Goal: Transaction & Acquisition: Obtain resource

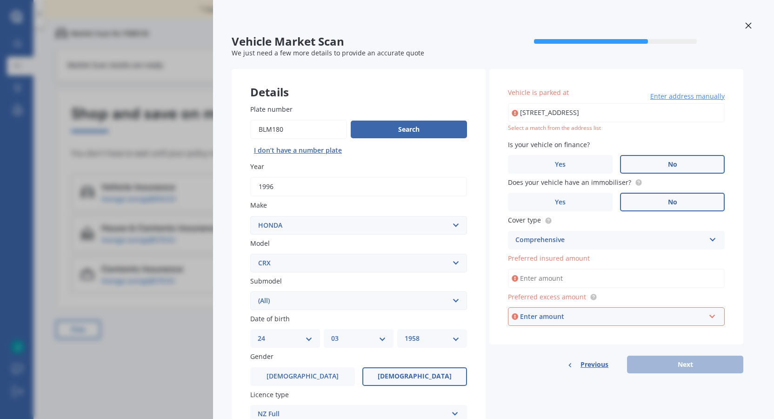
select select "HONDA"
select select "CRX"
select select "(ALL)"
select select "24"
select select "03"
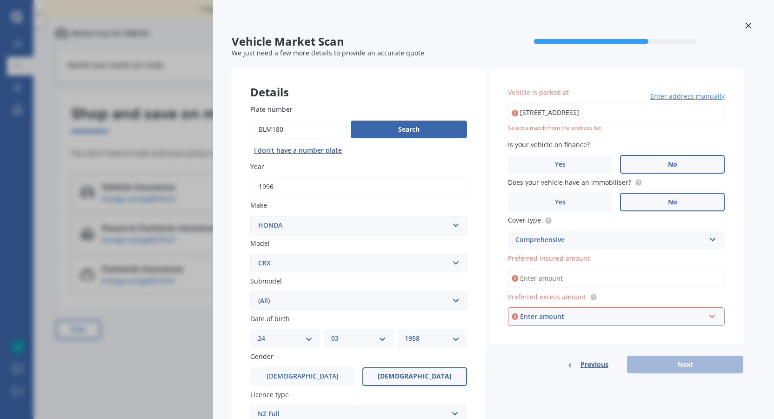
select select "1958"
click at [712, 237] on icon at bounding box center [713, 238] width 8 height 7
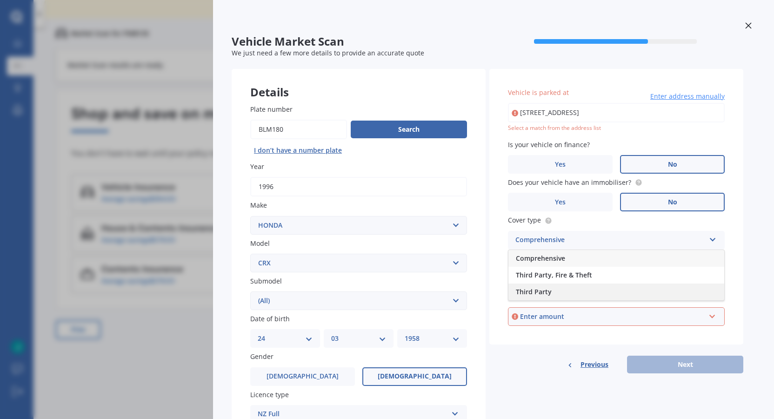
click at [534, 291] on span "Third Party" at bounding box center [534, 291] width 36 height 9
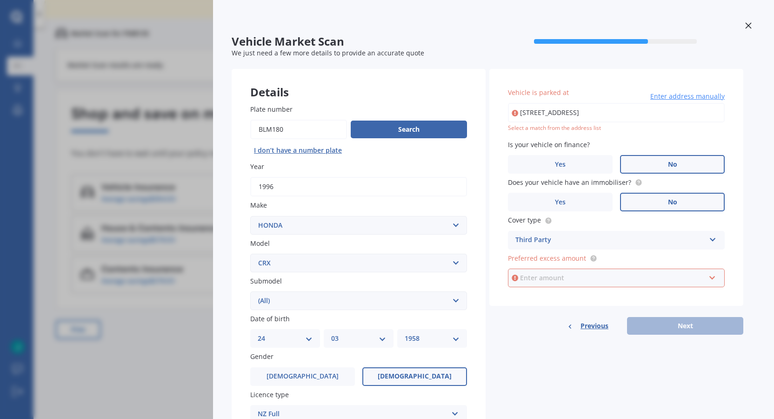
click at [714, 276] on input "text" at bounding box center [613, 278] width 209 height 18
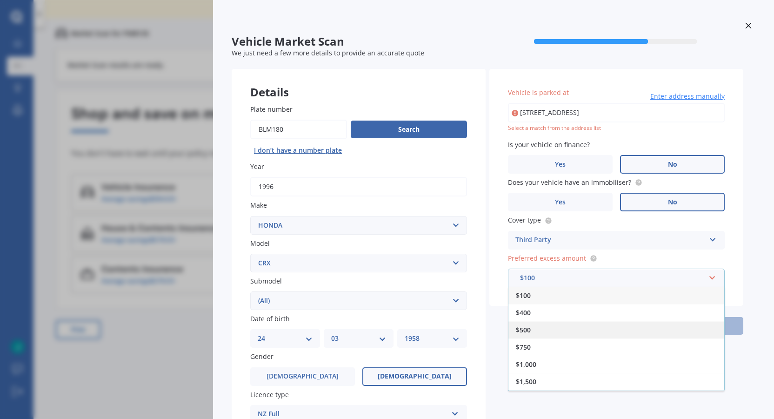
click at [534, 327] on div "$500" at bounding box center [617, 329] width 216 height 17
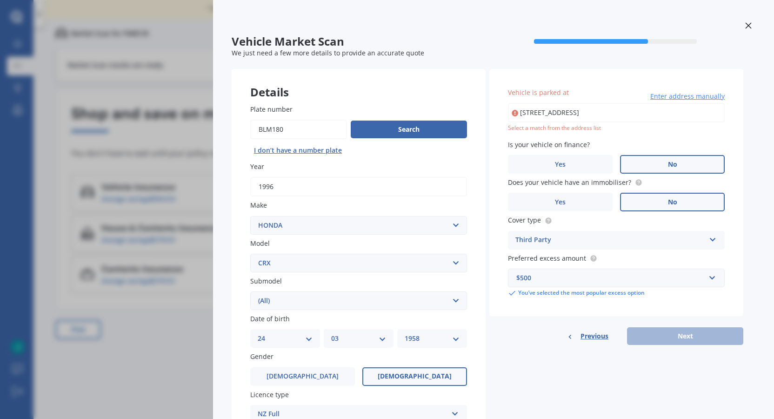
click at [666, 110] on input "[STREET_ADDRESS]" at bounding box center [616, 113] width 217 height 20
type input "[STREET_ADDRESS]"
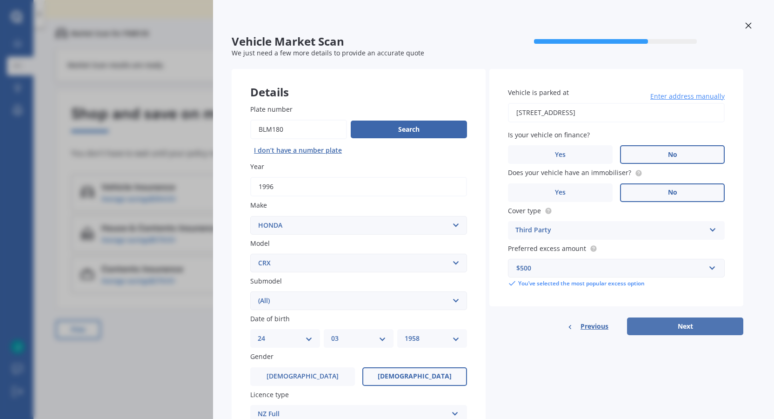
click at [682, 324] on button "Next" at bounding box center [685, 326] width 116 height 18
select select "24"
select select "03"
select select "1958"
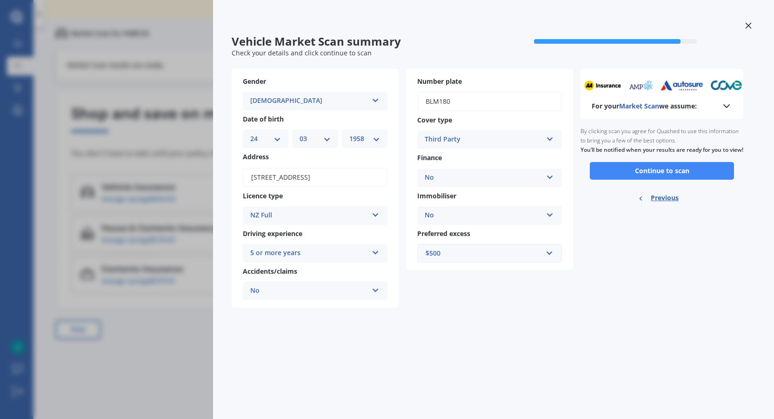
click at [681, 173] on button "Continue to scan" at bounding box center [662, 171] width 144 height 18
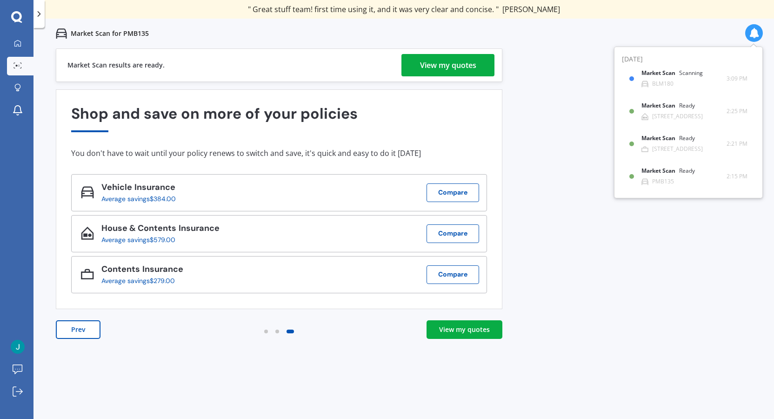
click at [481, 330] on div "View my quotes" at bounding box center [464, 329] width 51 height 9
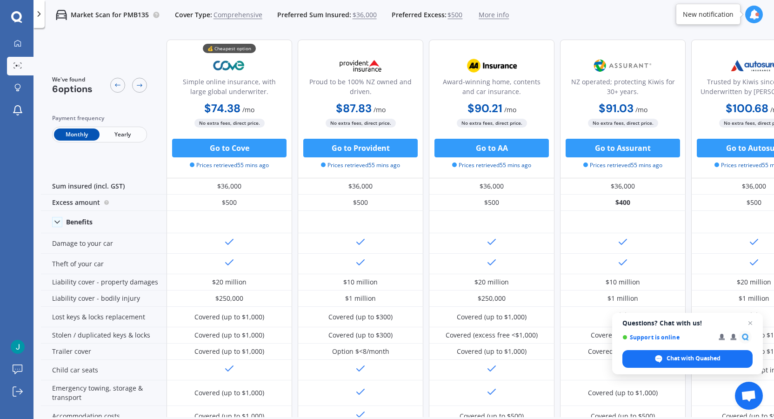
click at [756, 14] on div at bounding box center [758, 15] width 4 height 4
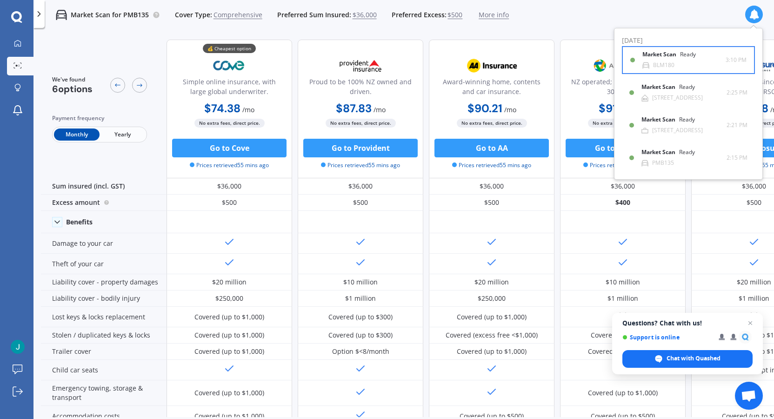
click at [667, 63] on div "BLM180" at bounding box center [663, 65] width 21 height 7
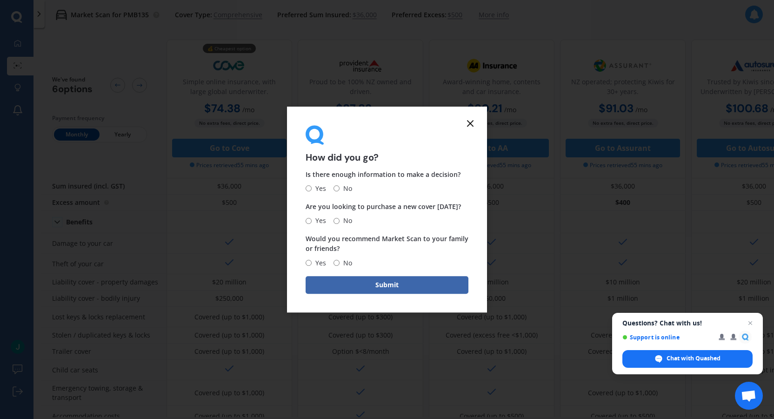
click at [474, 121] on icon at bounding box center [470, 123] width 11 height 11
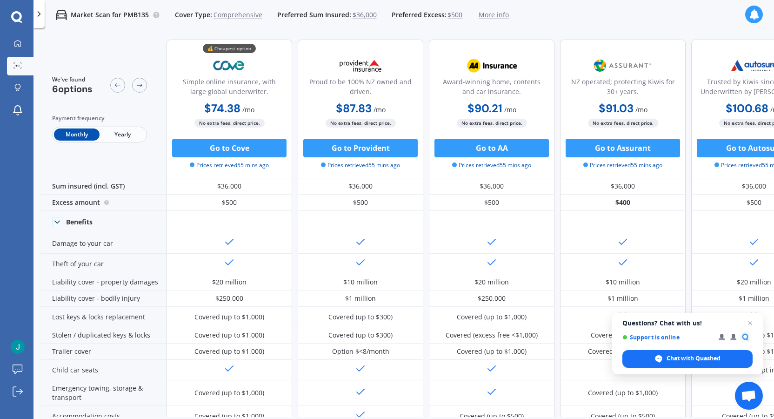
click at [757, 12] on icon at bounding box center [754, 14] width 10 height 10
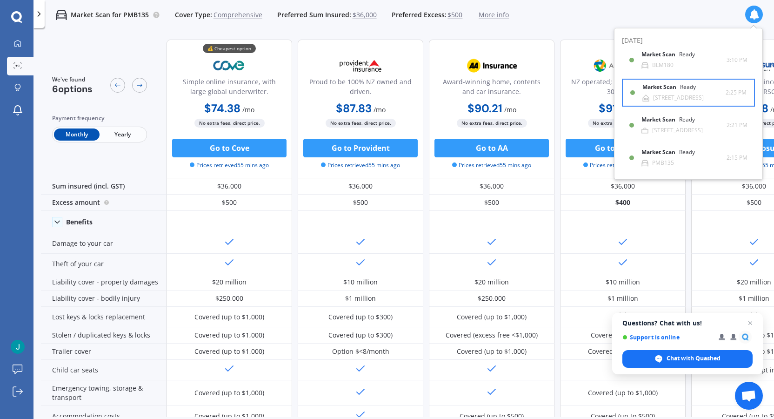
click at [671, 90] on b "Market Scan" at bounding box center [662, 87] width 38 height 7
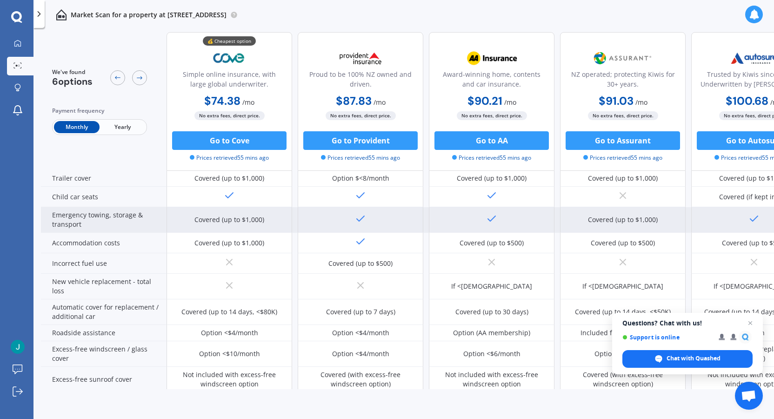
scroll to position [163, 0]
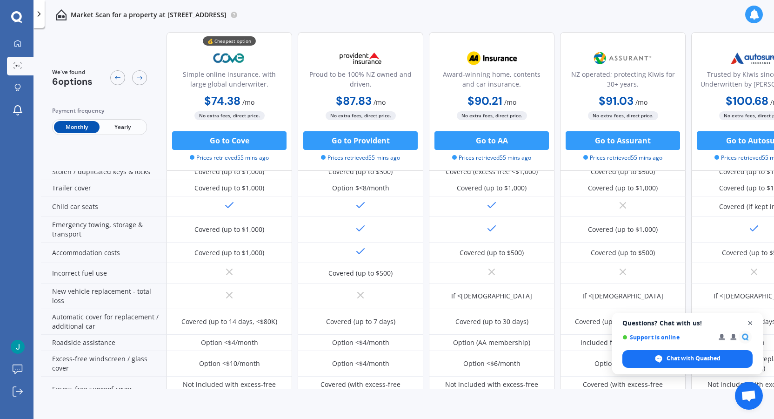
click at [753, 321] on span "Close chat" at bounding box center [751, 323] width 12 height 12
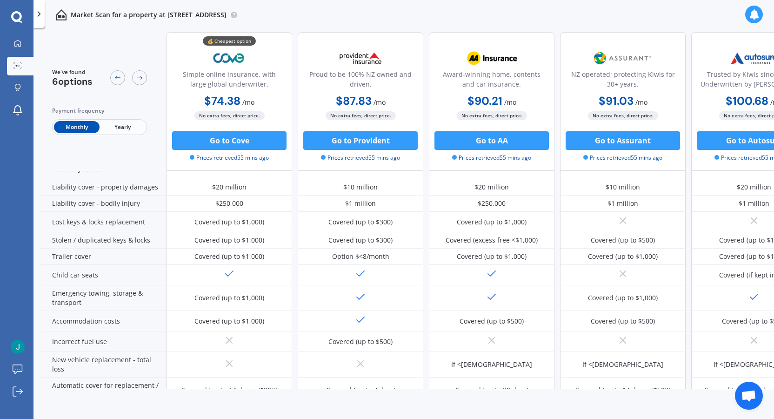
scroll to position [0, 0]
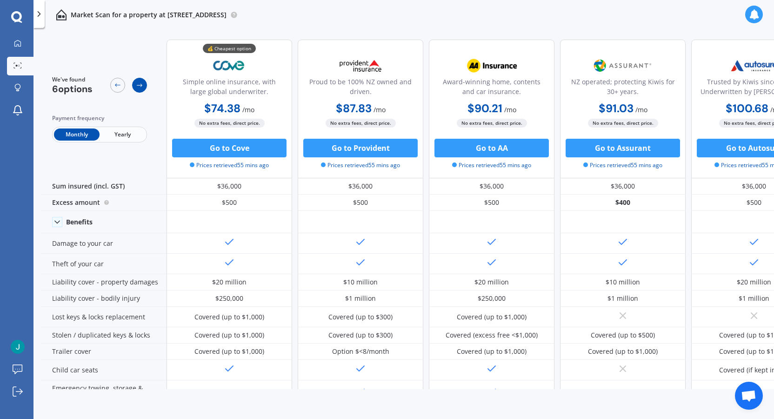
click at [139, 84] on icon at bounding box center [139, 84] width 7 height 7
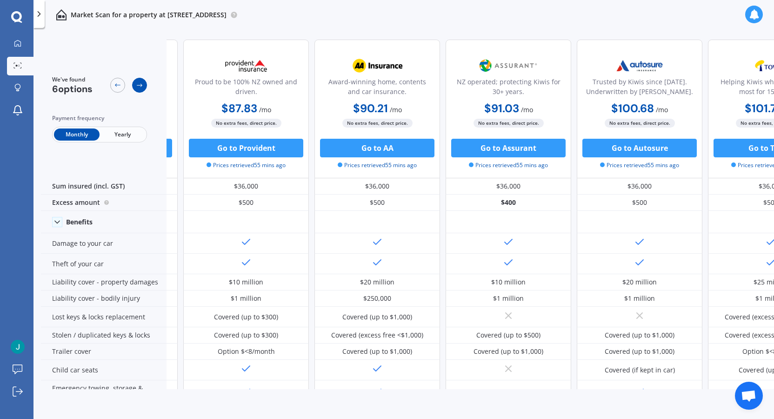
scroll to position [0, 126]
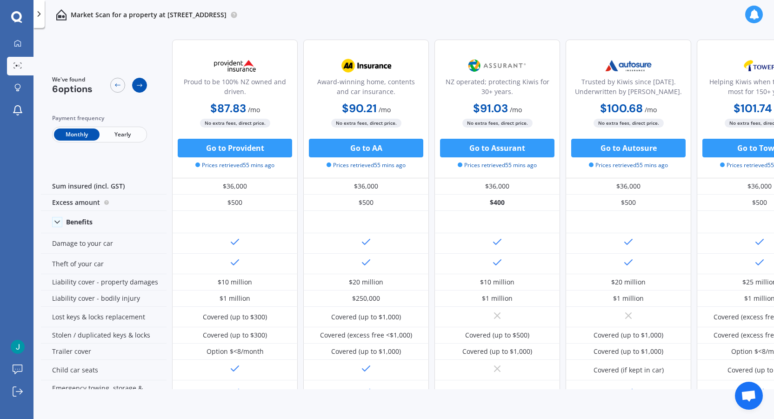
click at [139, 84] on icon at bounding box center [139, 84] width 7 height 7
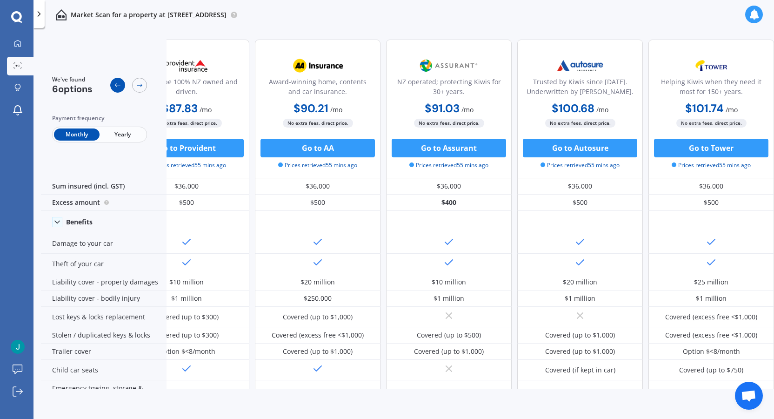
click at [119, 87] on icon at bounding box center [117, 84] width 7 height 7
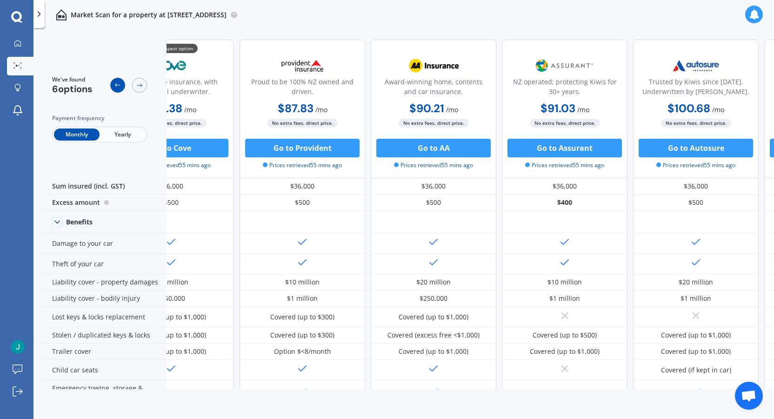
scroll to position [0, 53]
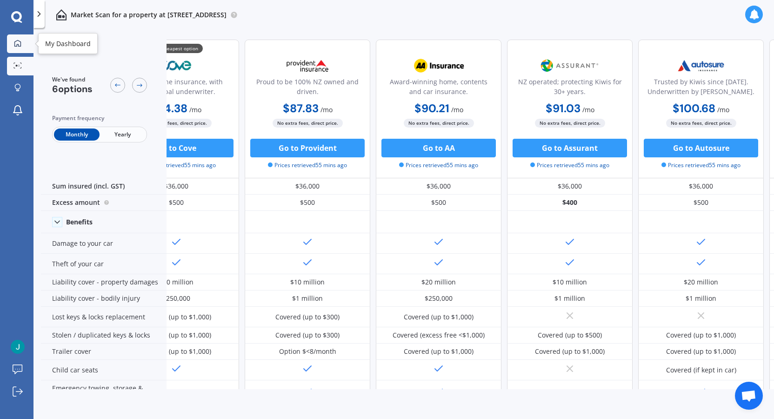
click at [15, 44] on icon at bounding box center [17, 43] width 7 height 7
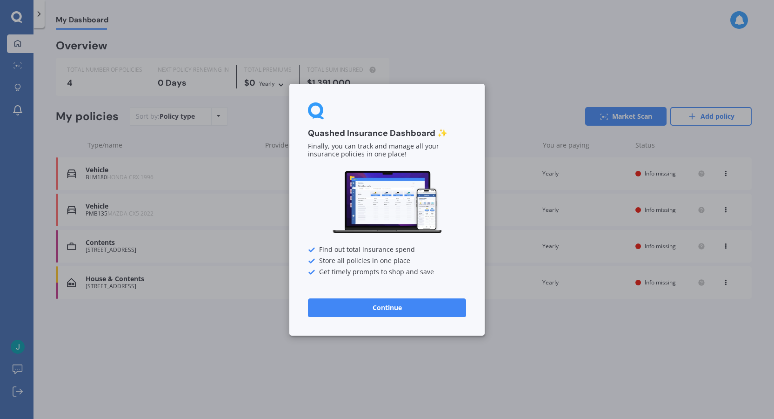
click at [386, 314] on button "Continue" at bounding box center [387, 307] width 158 height 19
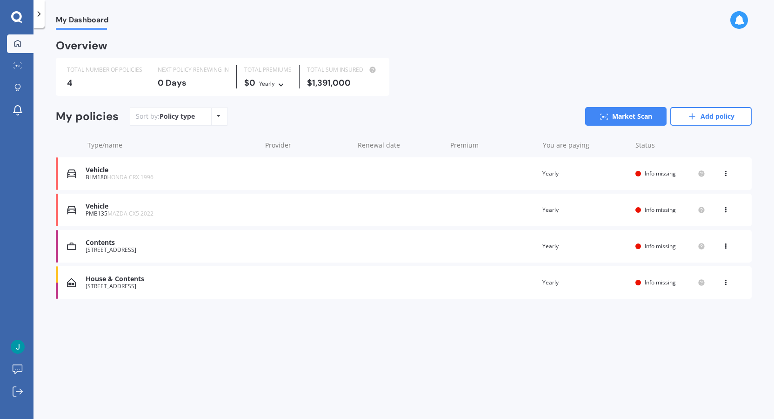
click at [650, 175] on span "Info missing" at bounding box center [660, 173] width 31 height 8
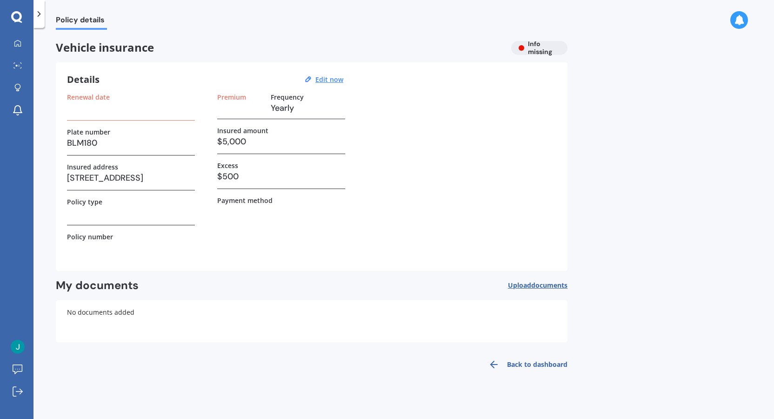
click at [111, 105] on h3 at bounding box center [131, 108] width 128 height 14
click at [292, 97] on label "Frequency" at bounding box center [287, 97] width 33 height 8
click at [339, 77] on u "Edit now" at bounding box center [330, 79] width 28 height 9
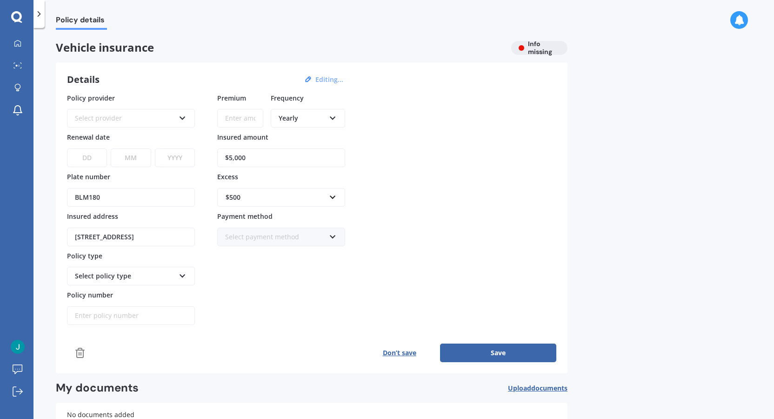
click at [182, 116] on icon at bounding box center [183, 116] width 8 height 7
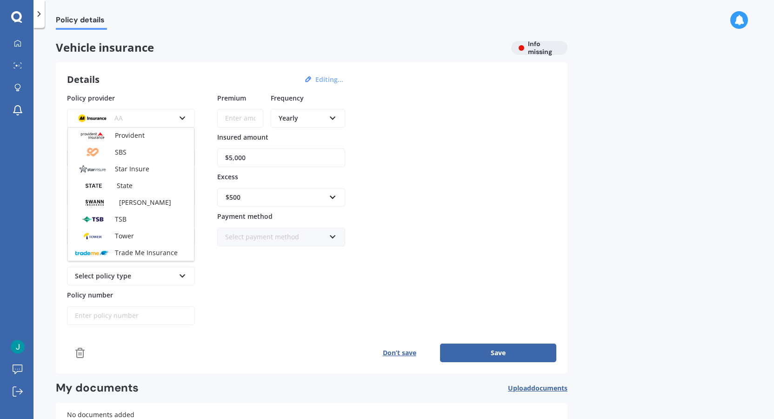
scroll to position [315, 0]
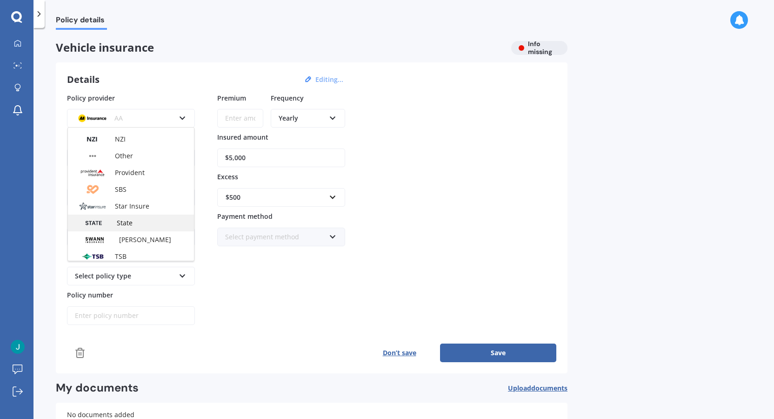
click at [132, 223] on span "State" at bounding box center [125, 222] width 16 height 9
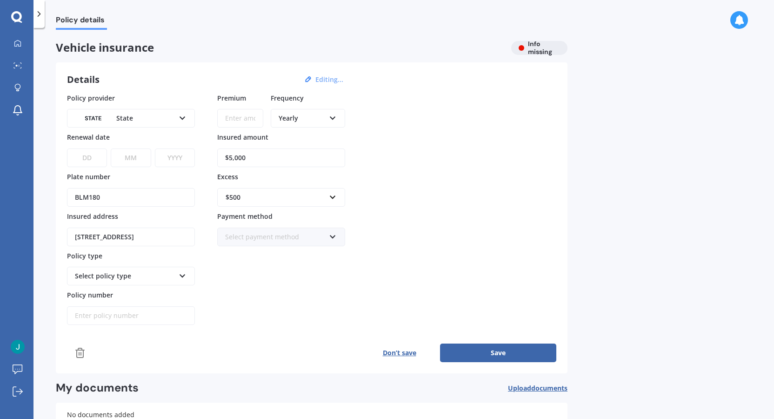
click at [104, 156] on select "DD 01 02 03 04 05 06 07 08 09 10 11 12 13 14 15 16 17 18 19 20 21 22 23 24 25 2…" at bounding box center [87, 157] width 40 height 19
click at [330, 117] on icon at bounding box center [333, 116] width 8 height 7
click at [291, 184] on span "Monthly" at bounding box center [292, 186] width 26 height 9
drag, startPoint x: 276, startPoint y: 152, endPoint x: 208, endPoint y: 154, distance: 68.4
click at [208, 154] on div "Policy provider State AA AMI AMP ANZ ASB Aioi Nissay Dowa Ando Assurant Autosur…" at bounding box center [312, 209] width 490 height 232
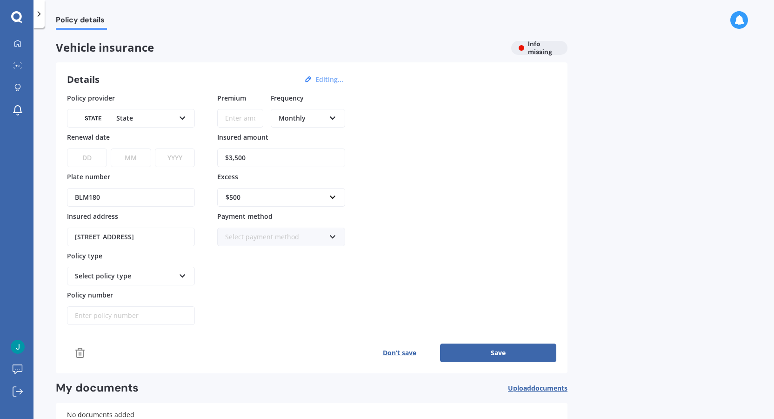
type input "$3,500"
click at [237, 249] on span "$500" at bounding box center [232, 249] width 15 height 9
click at [22, 43] on div at bounding box center [18, 44] width 14 height 8
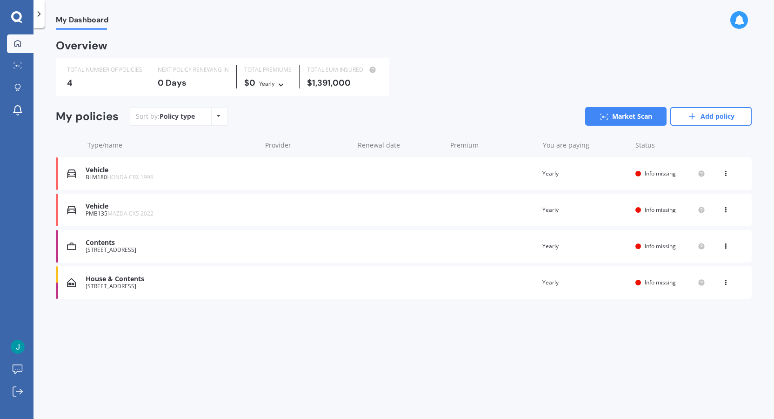
click at [727, 172] on icon at bounding box center [726, 172] width 7 height 6
click at [709, 191] on div "View policy" at bounding box center [705, 191] width 92 height 19
click at [15, 10] on div "My Dashboard Market Scan Explore insurance Notifications [PERSON_NAME] Submit f…" at bounding box center [17, 209] width 34 height 419
click at [15, 14] on icon at bounding box center [16, 17] width 11 height 12
click at [40, 13] on icon at bounding box center [38, 13] width 9 height 9
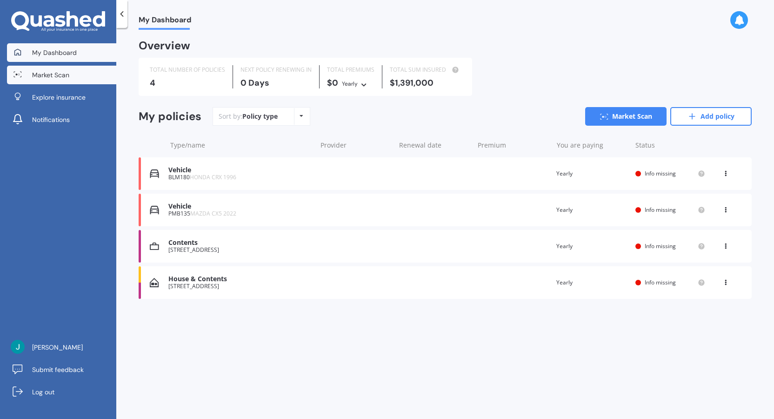
click at [41, 73] on span "Market Scan" at bounding box center [50, 74] width 37 height 9
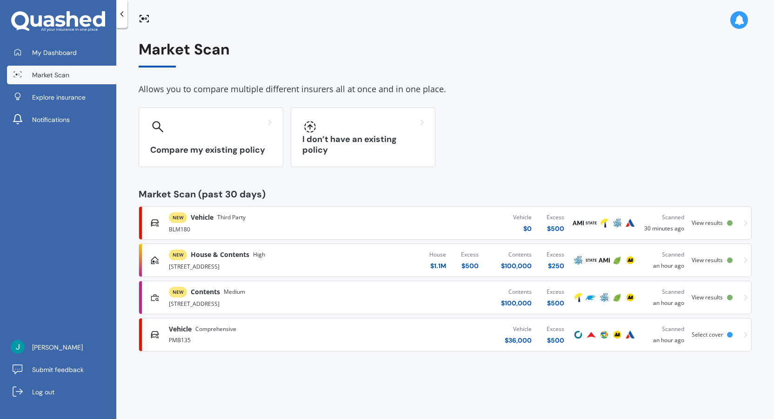
click at [713, 224] on span "View results" at bounding box center [707, 223] width 31 height 8
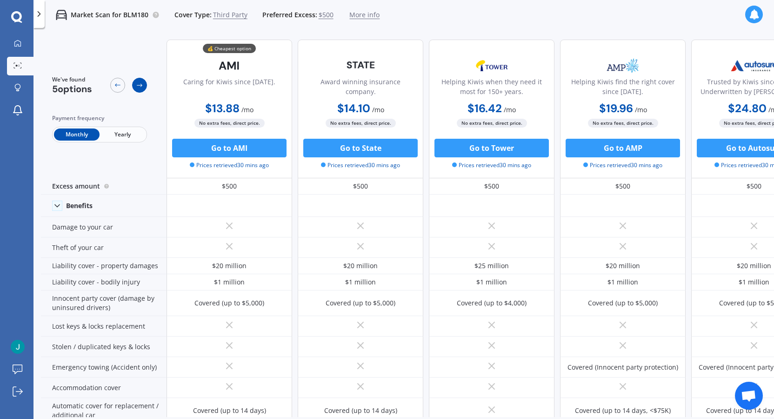
click at [138, 85] on icon at bounding box center [139, 84] width 7 height 7
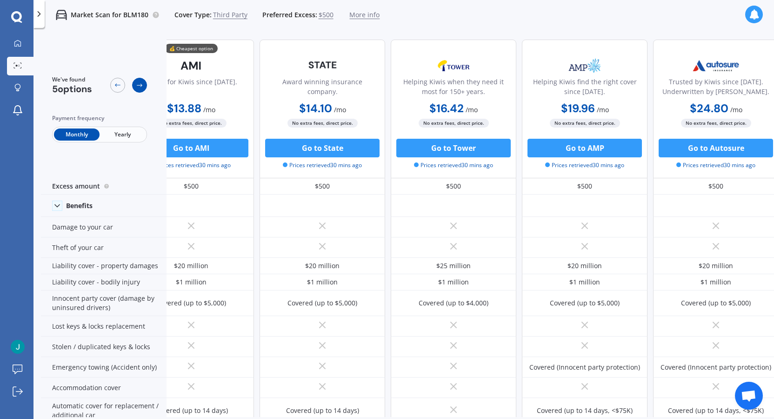
scroll to position [0, 47]
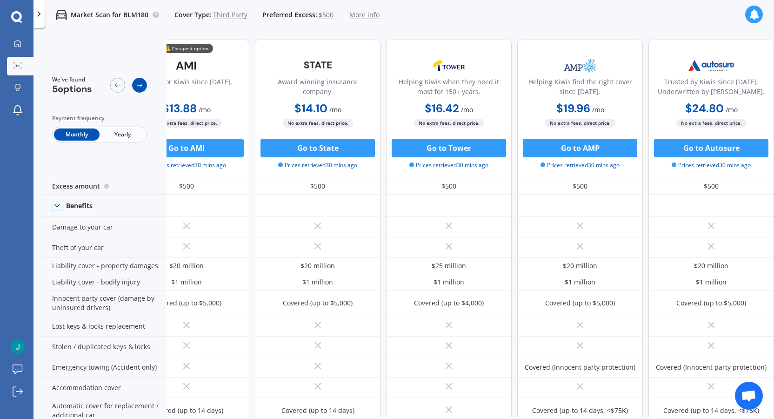
click at [138, 85] on icon at bounding box center [139, 84] width 7 height 7
click at [116, 87] on icon at bounding box center [117, 84] width 7 height 7
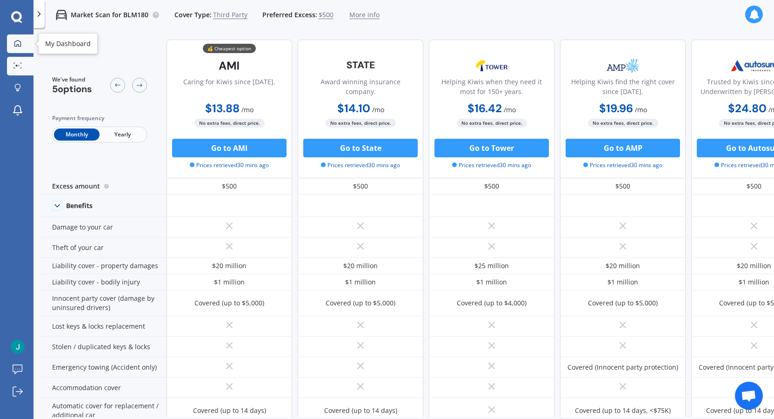
click at [19, 43] on icon at bounding box center [17, 43] width 7 height 7
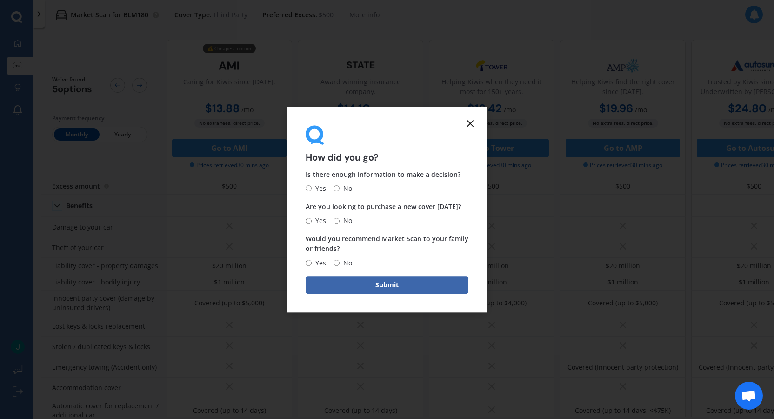
click at [472, 121] on icon at bounding box center [470, 123] width 11 height 11
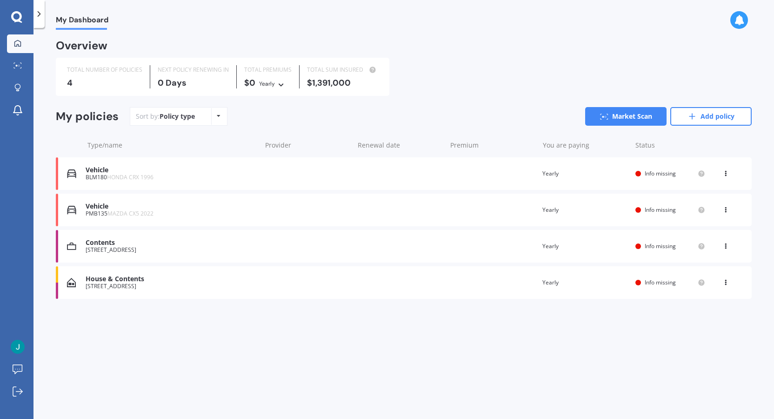
click at [17, 15] on icon at bounding box center [16, 17] width 11 height 12
click at [41, 13] on icon at bounding box center [38, 13] width 9 height 9
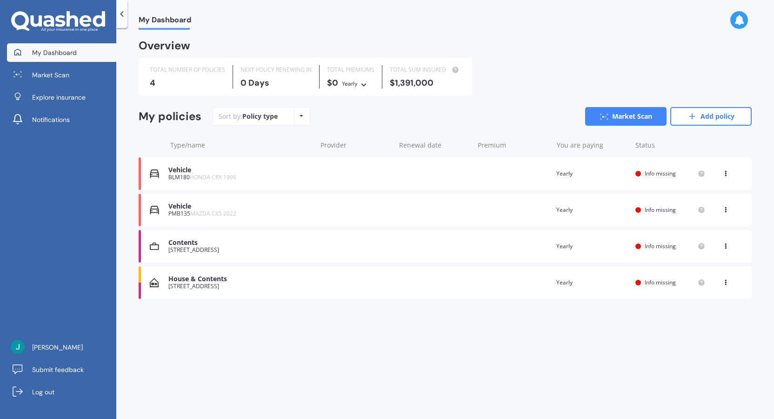
click at [61, 52] on span "My Dashboard" at bounding box center [54, 52] width 45 height 9
click at [65, 73] on span "Market Scan" at bounding box center [50, 74] width 37 height 9
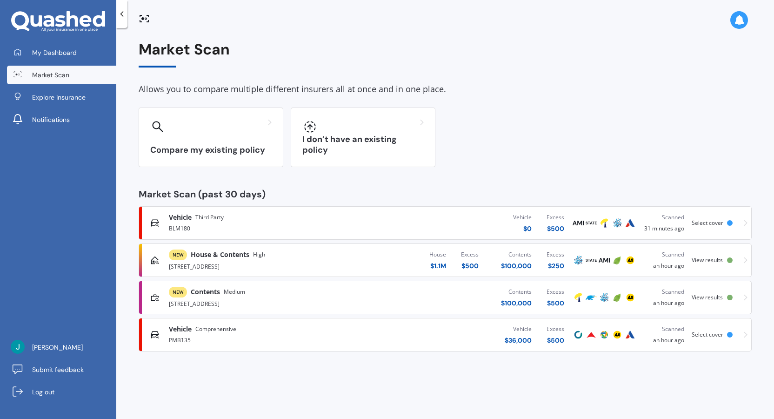
click at [730, 259] on div at bounding box center [730, 260] width 6 height 6
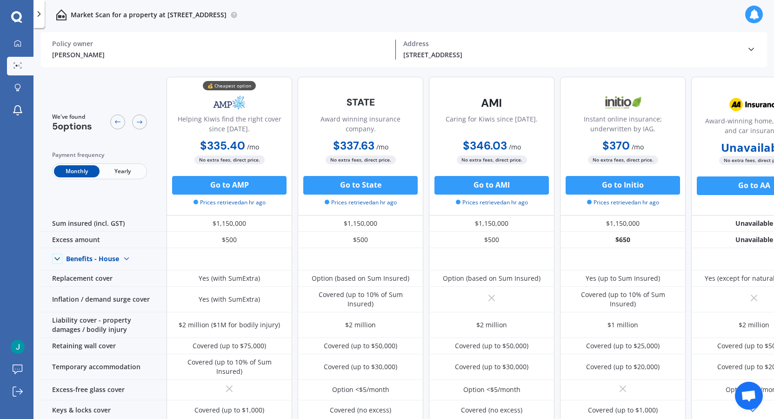
click at [15, 15] on icon at bounding box center [16, 17] width 11 height 12
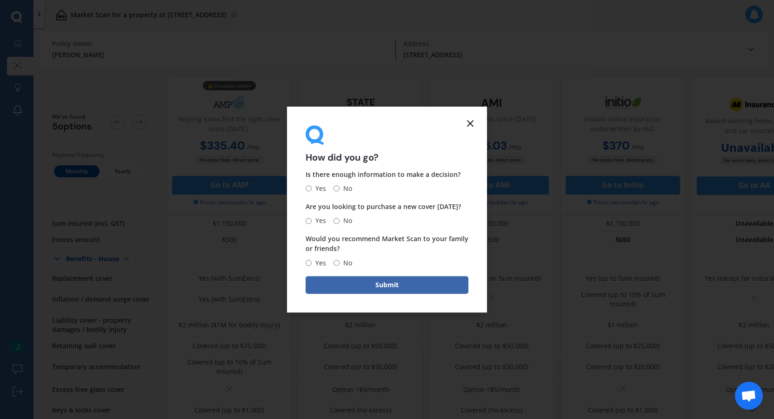
click at [476, 121] on icon at bounding box center [470, 123] width 11 height 11
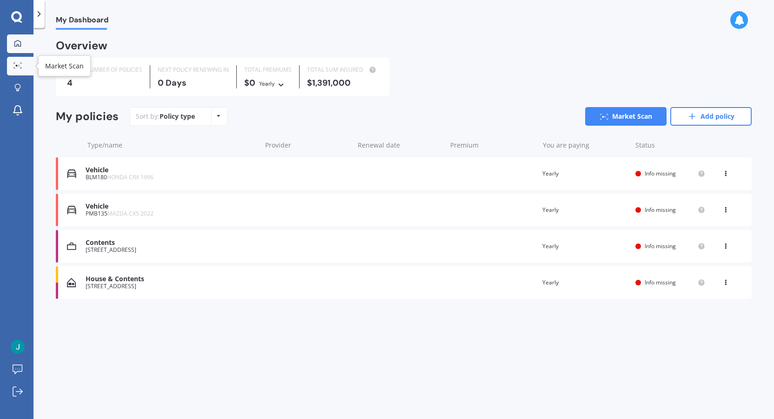
click at [20, 65] on icon at bounding box center [17, 65] width 8 height 6
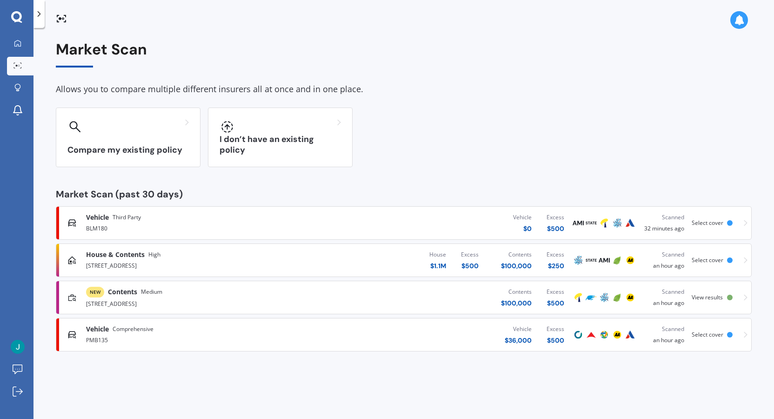
click at [729, 293] on div "NEW Contents Medium [STREET_ADDRESS] Contents $ 100,000 Excess $ 500 Scanned an…" at bounding box center [404, 297] width 688 height 28
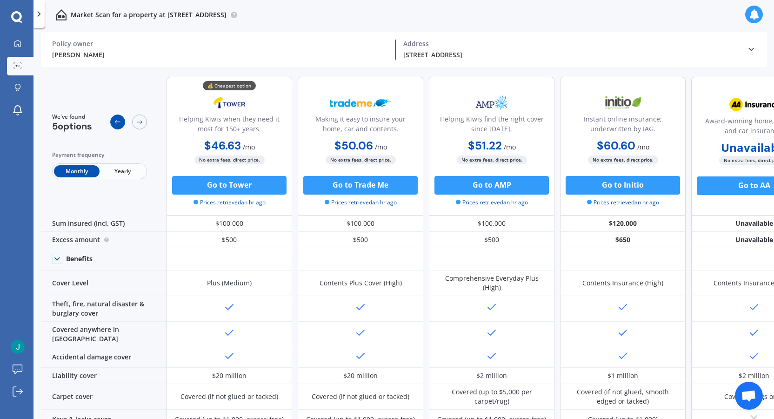
click at [118, 120] on icon at bounding box center [117, 121] width 7 height 7
click at [121, 121] on icon at bounding box center [117, 121] width 7 height 7
click at [142, 122] on icon at bounding box center [140, 122] width 6 height 3
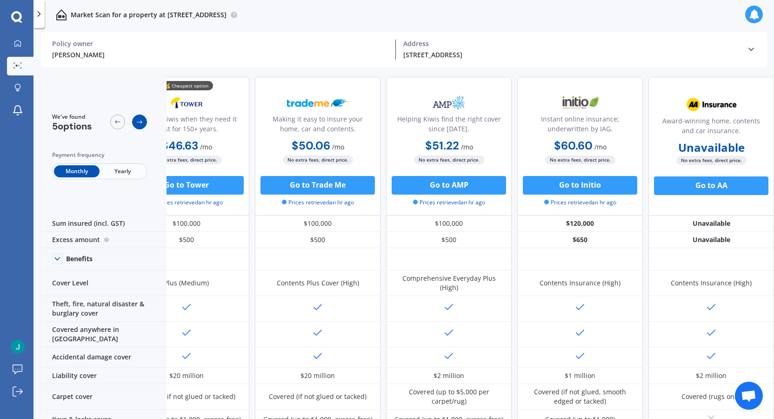
click at [142, 122] on icon at bounding box center [140, 122] width 6 height 3
